Goal: Information Seeking & Learning: Learn about a topic

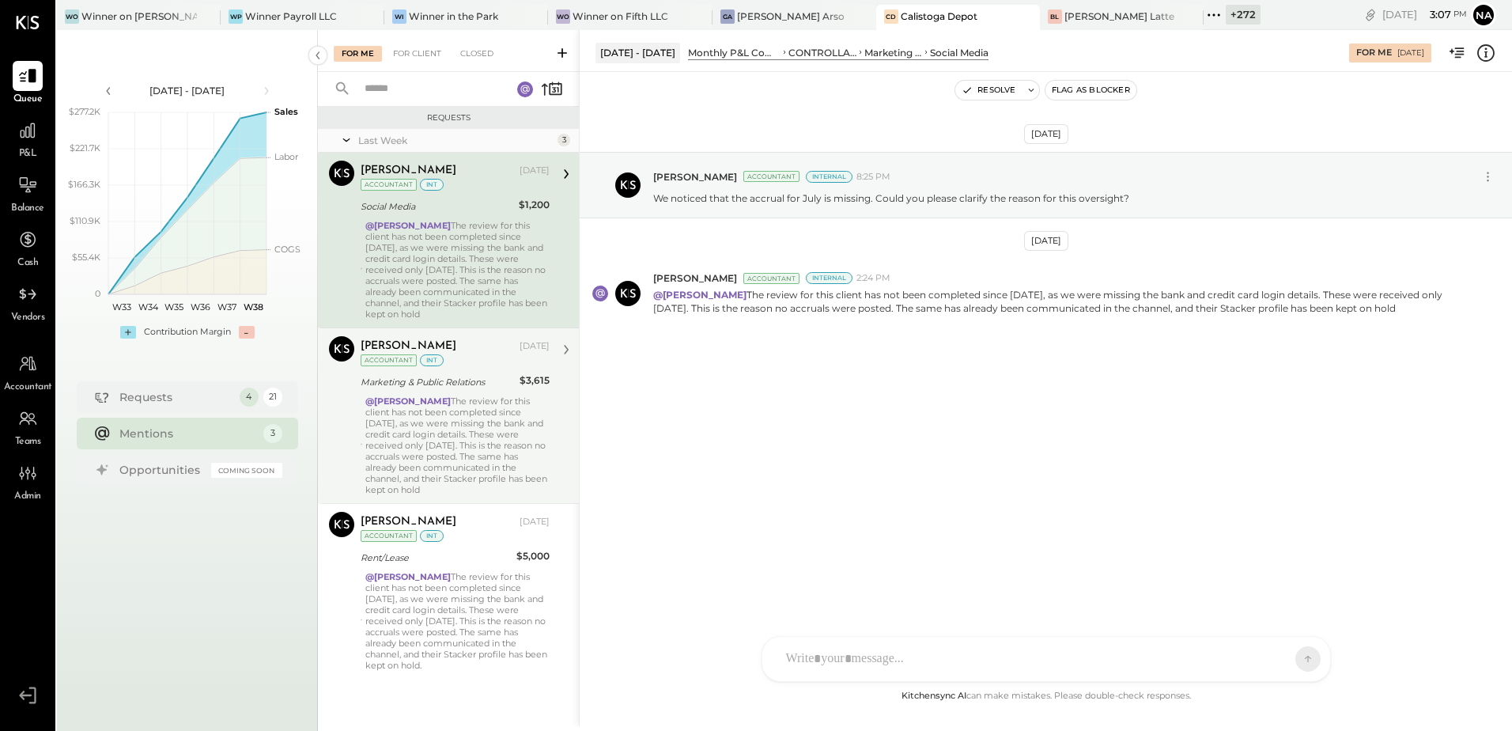
click at [514, 461] on div "@[PERSON_NAME] The review for this client has not been completed since [DATE], …" at bounding box center [457, 445] width 184 height 100
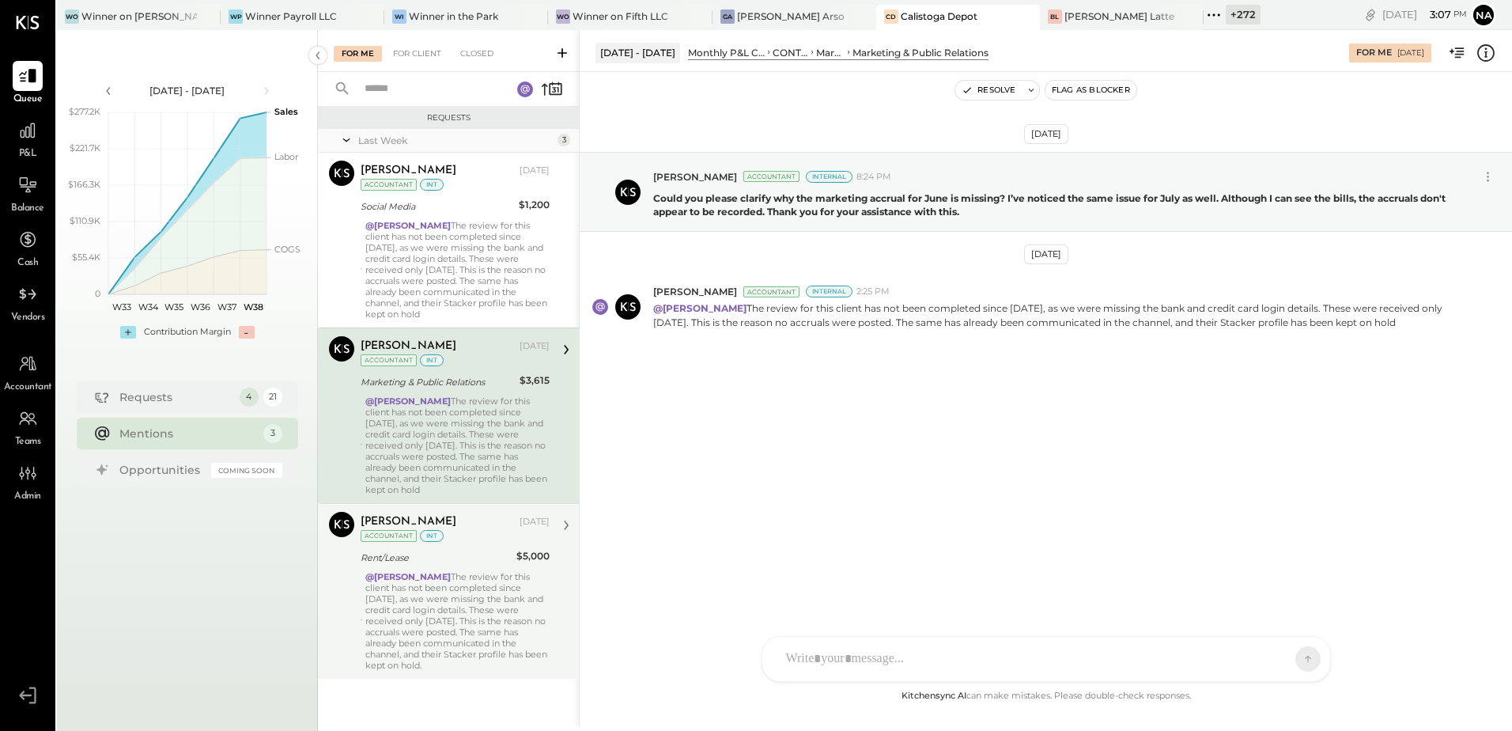
click at [501, 550] on div "Rent/Lease" at bounding box center [436, 558] width 151 height 16
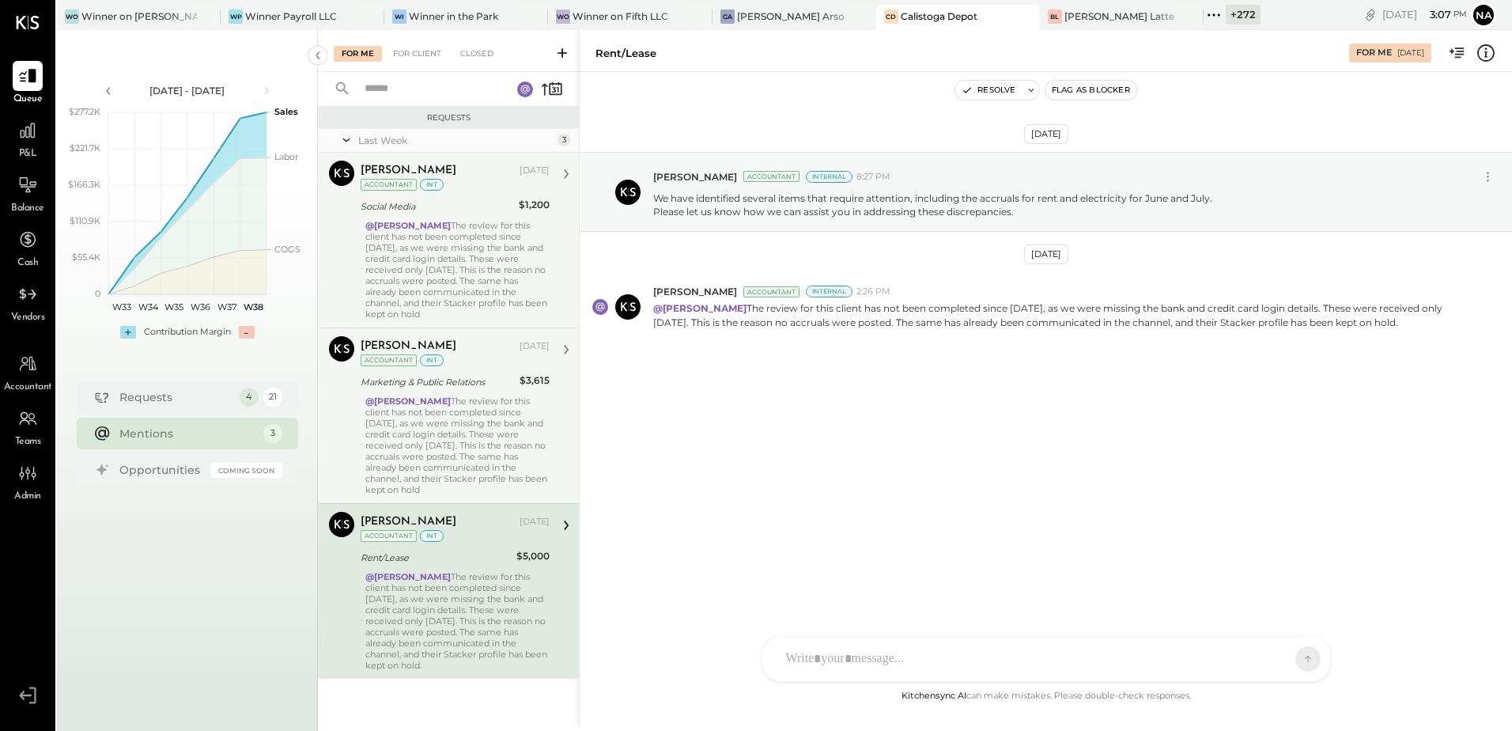
click at [466, 265] on div "@[PERSON_NAME] The review for this client has not been completed since [DATE], …" at bounding box center [457, 270] width 184 height 100
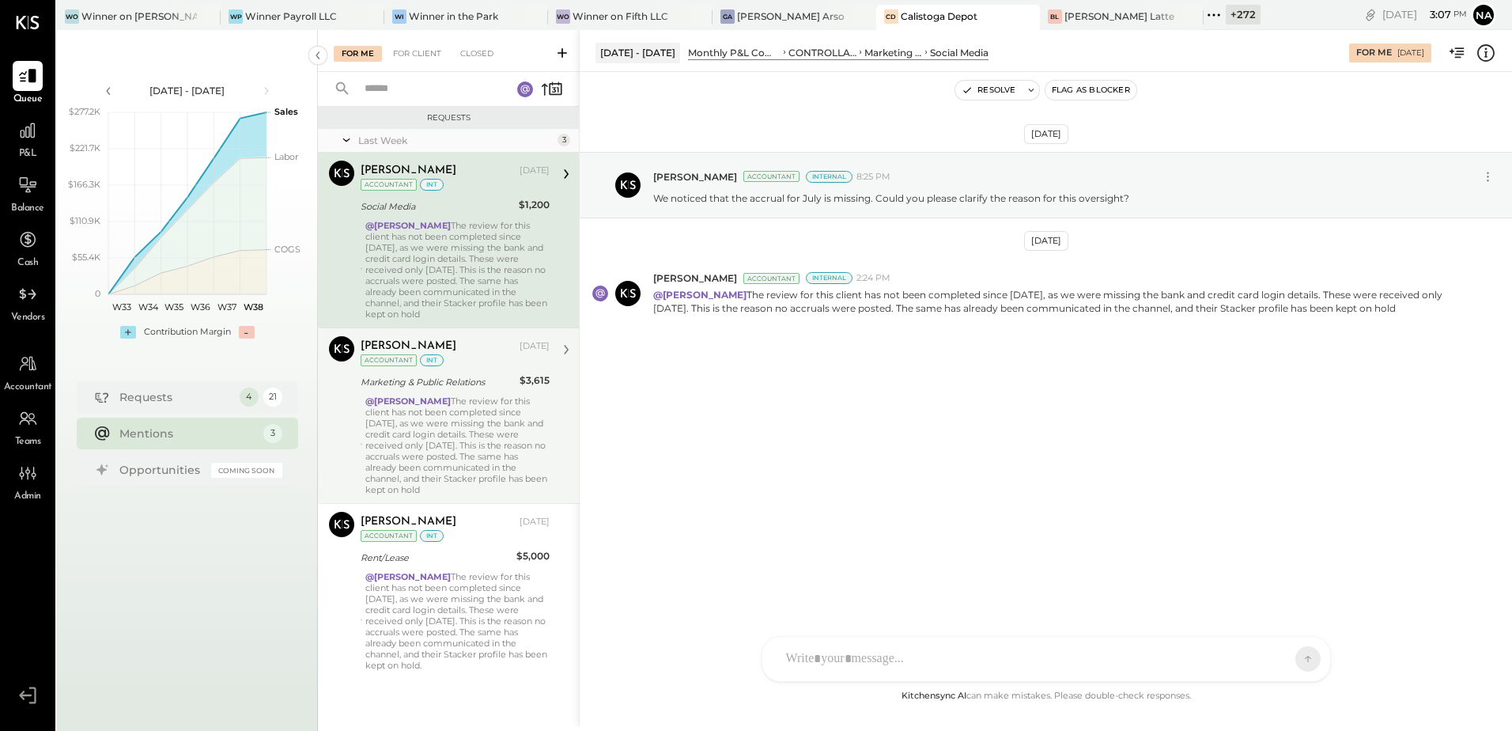
click at [488, 414] on div "@[PERSON_NAME] The review for this client has not been completed since [DATE], …" at bounding box center [457, 445] width 184 height 100
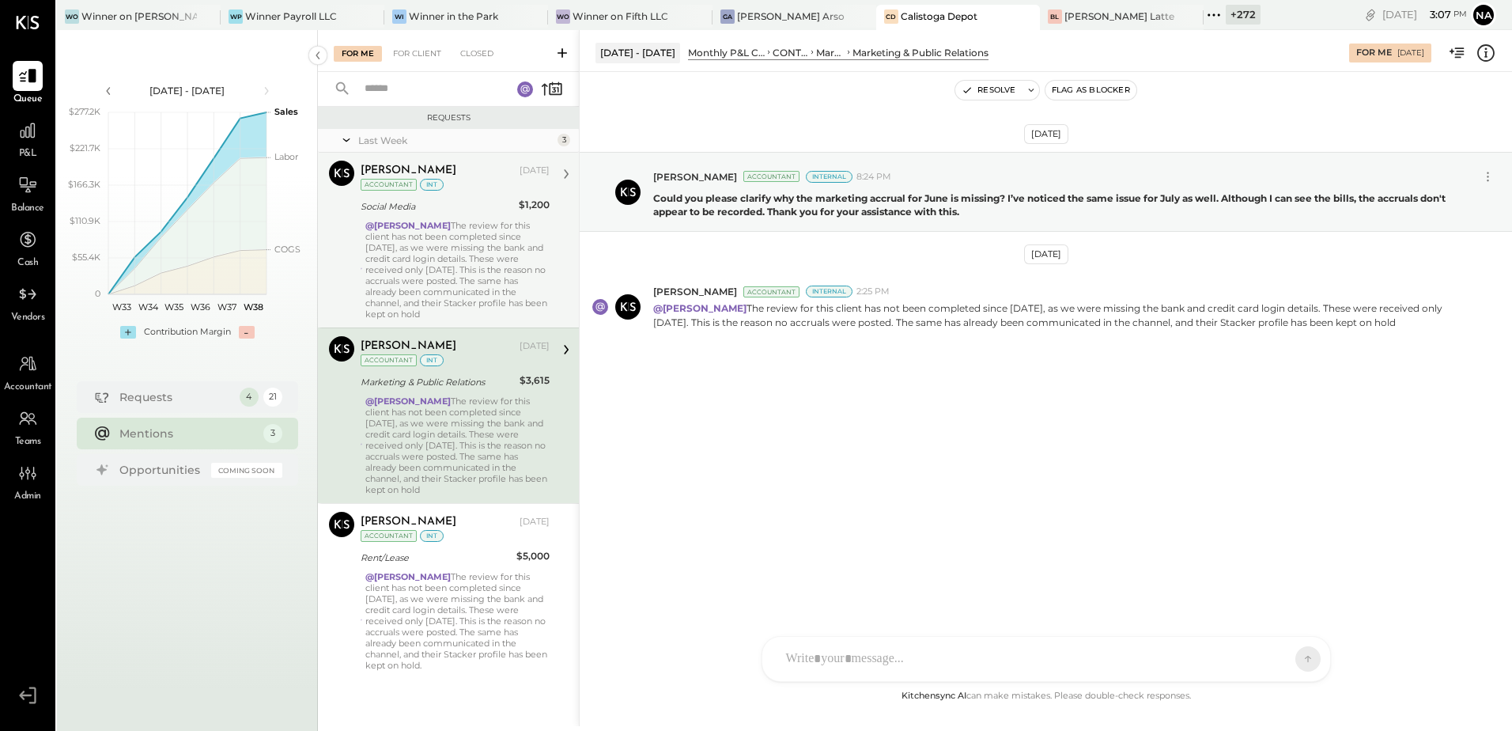
click at [458, 247] on div "@[PERSON_NAME] The review for this client has not been completed since [DATE], …" at bounding box center [457, 270] width 184 height 100
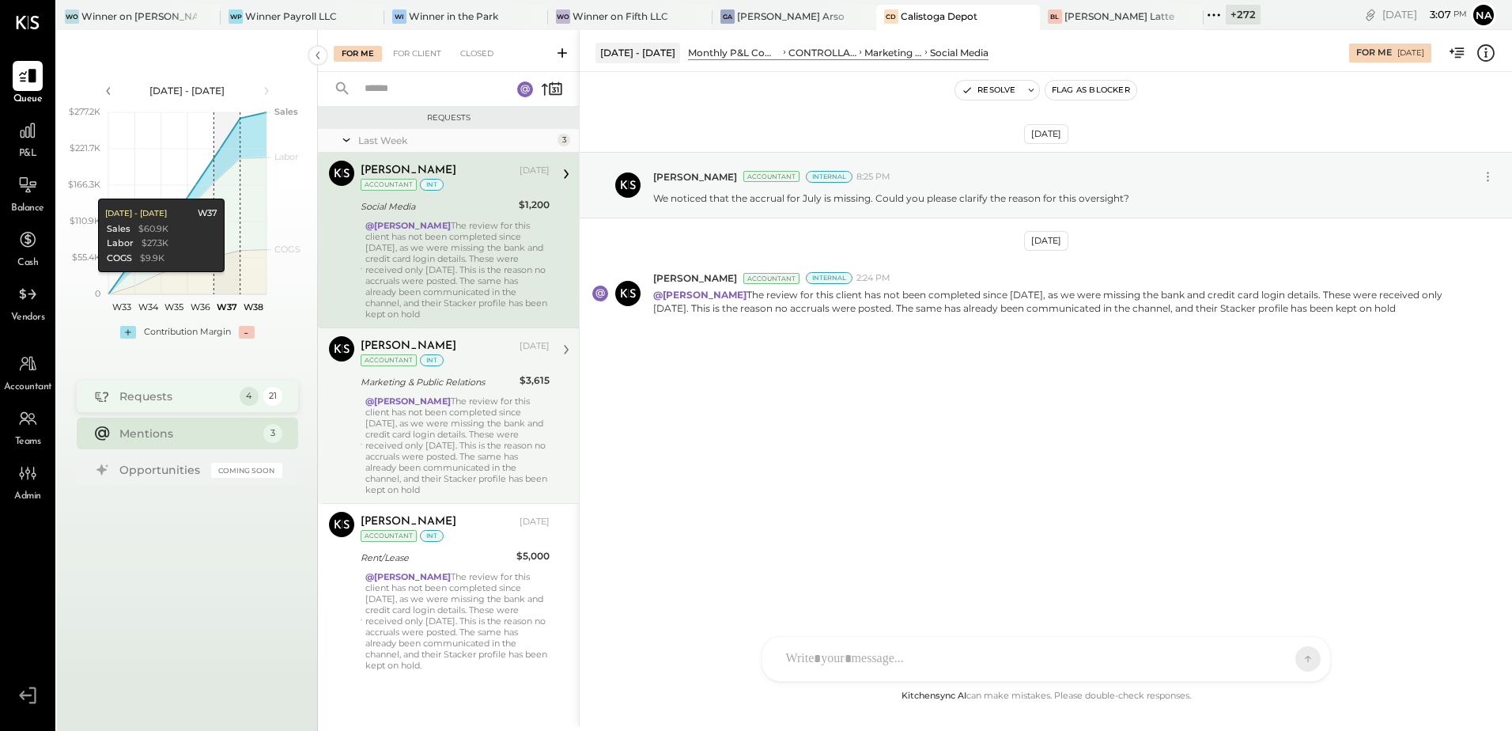
click at [187, 405] on div "Requests 4 21" at bounding box center [187, 396] width 221 height 32
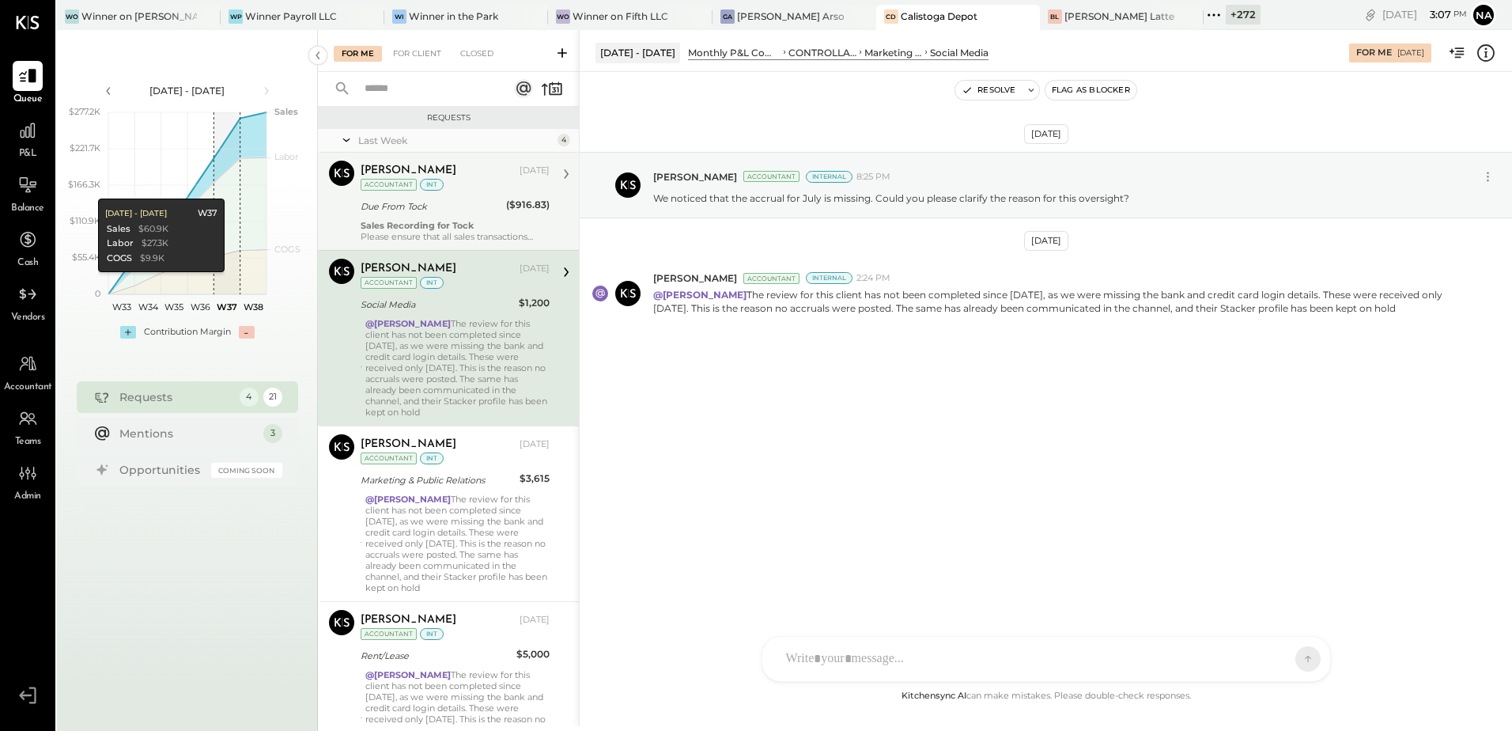
click at [481, 205] on div "Due From Tock" at bounding box center [431, 207] width 141 height 16
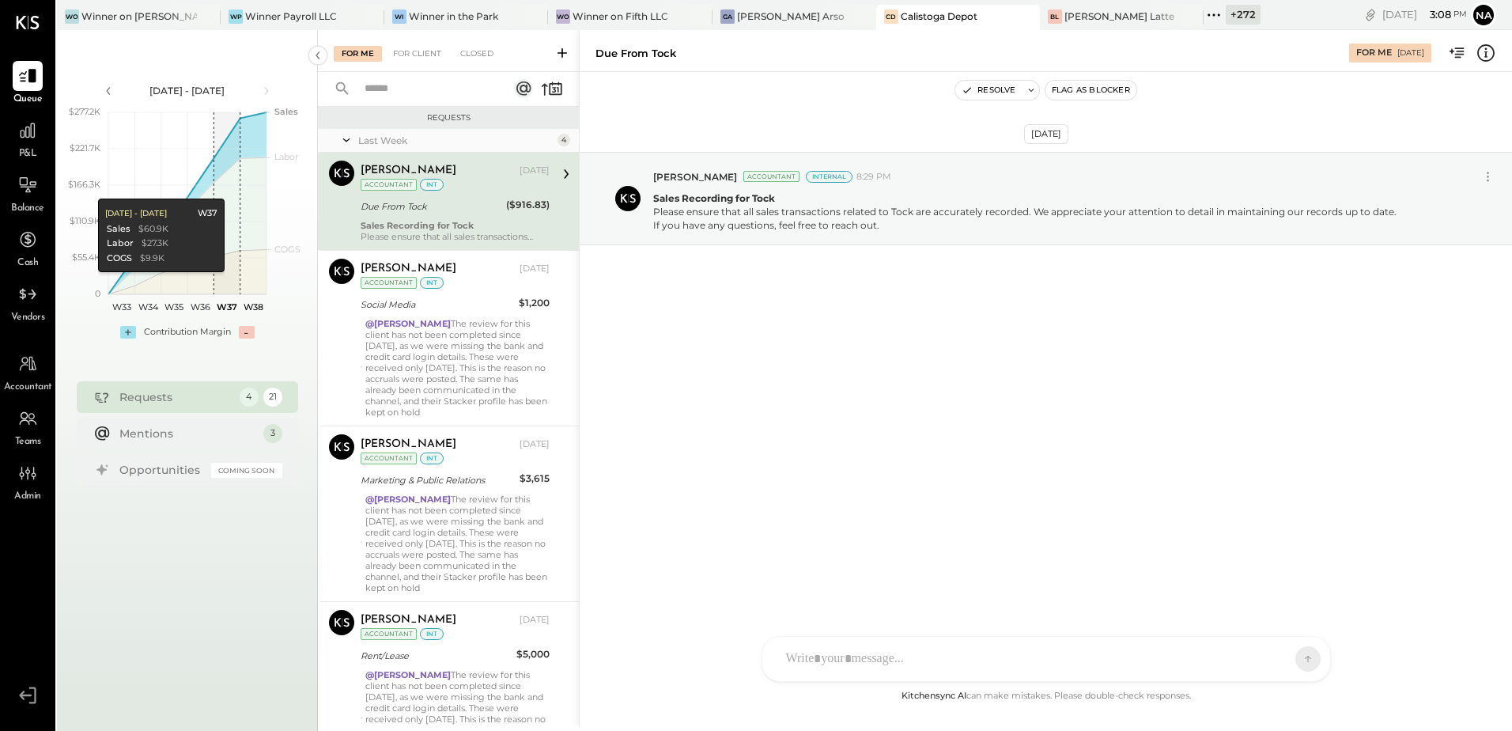
click at [441, 41] on div "For Me For Client Closed" at bounding box center [448, 51] width 261 height 42
click at [433, 47] on div "For Client" at bounding box center [417, 54] width 64 height 16
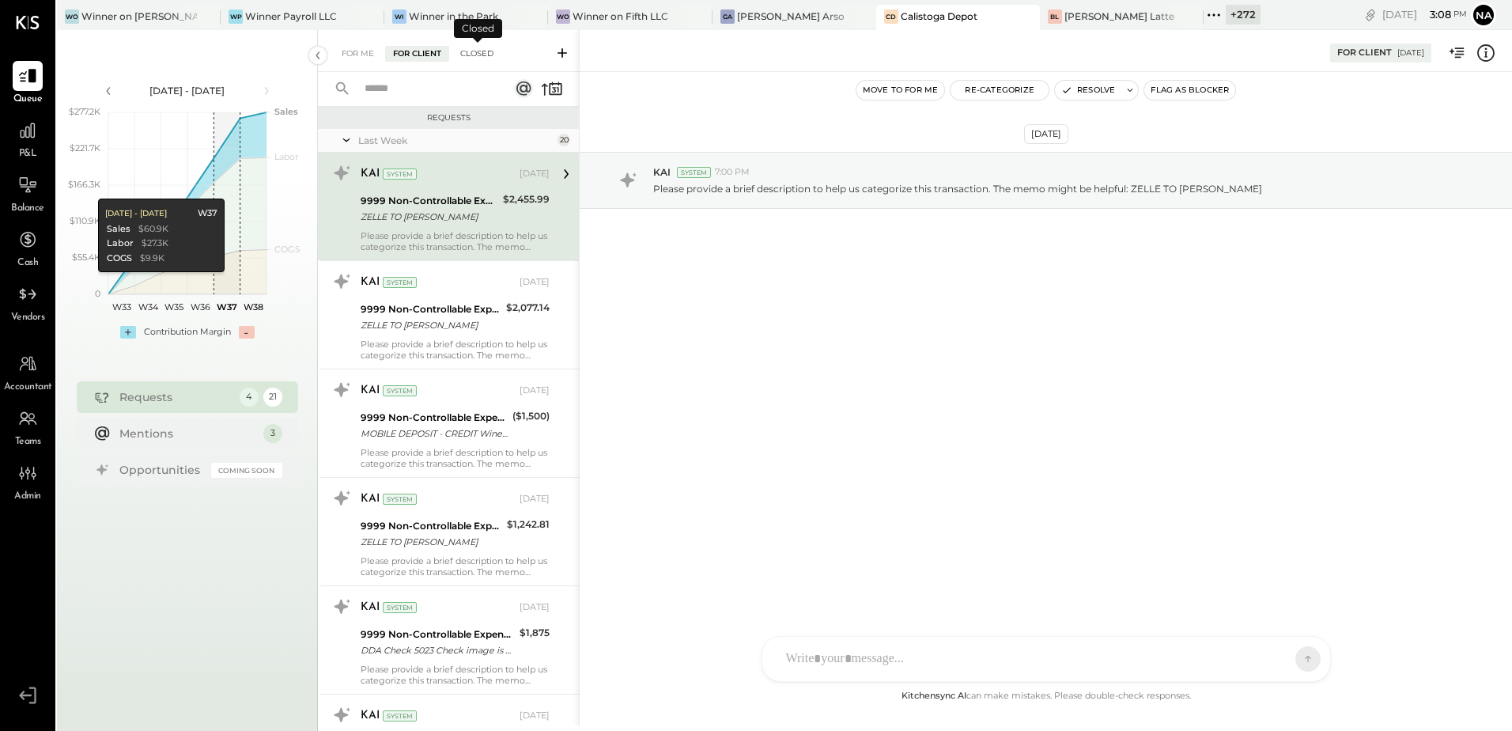
click at [466, 58] on div "Closed" at bounding box center [476, 54] width 49 height 16
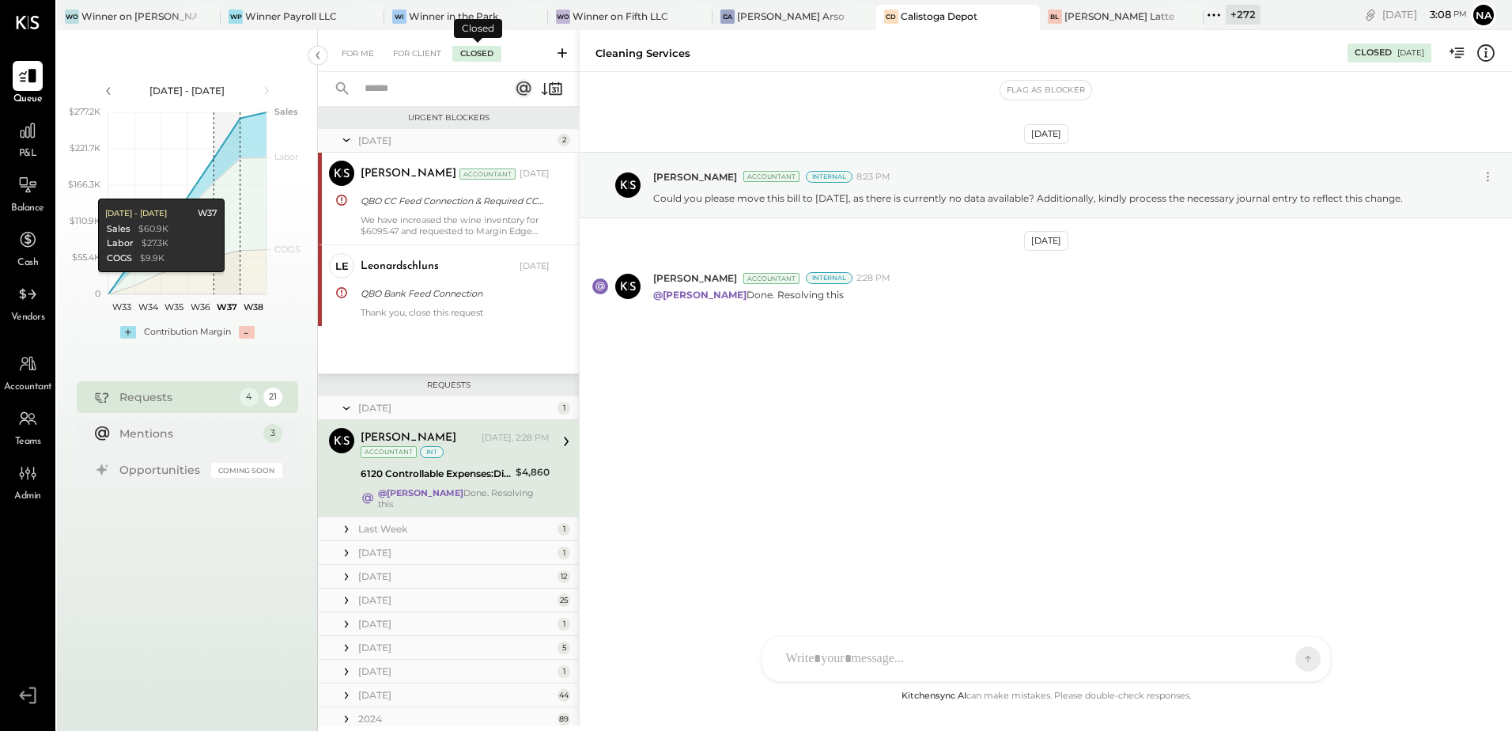
scroll to position [42, 0]
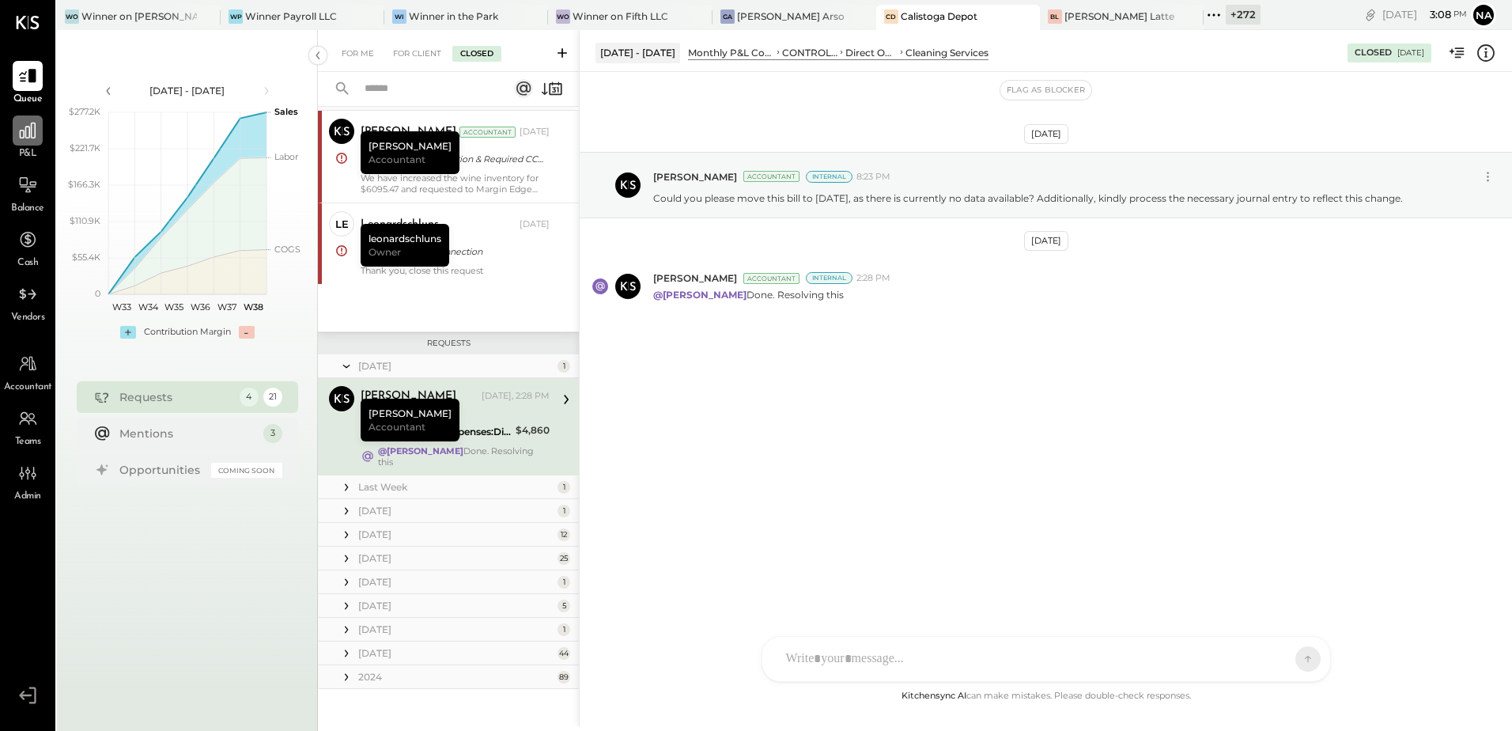
click at [24, 134] on icon at bounding box center [28, 131] width 16 height 16
